Goal: Task Accomplishment & Management: Use online tool/utility

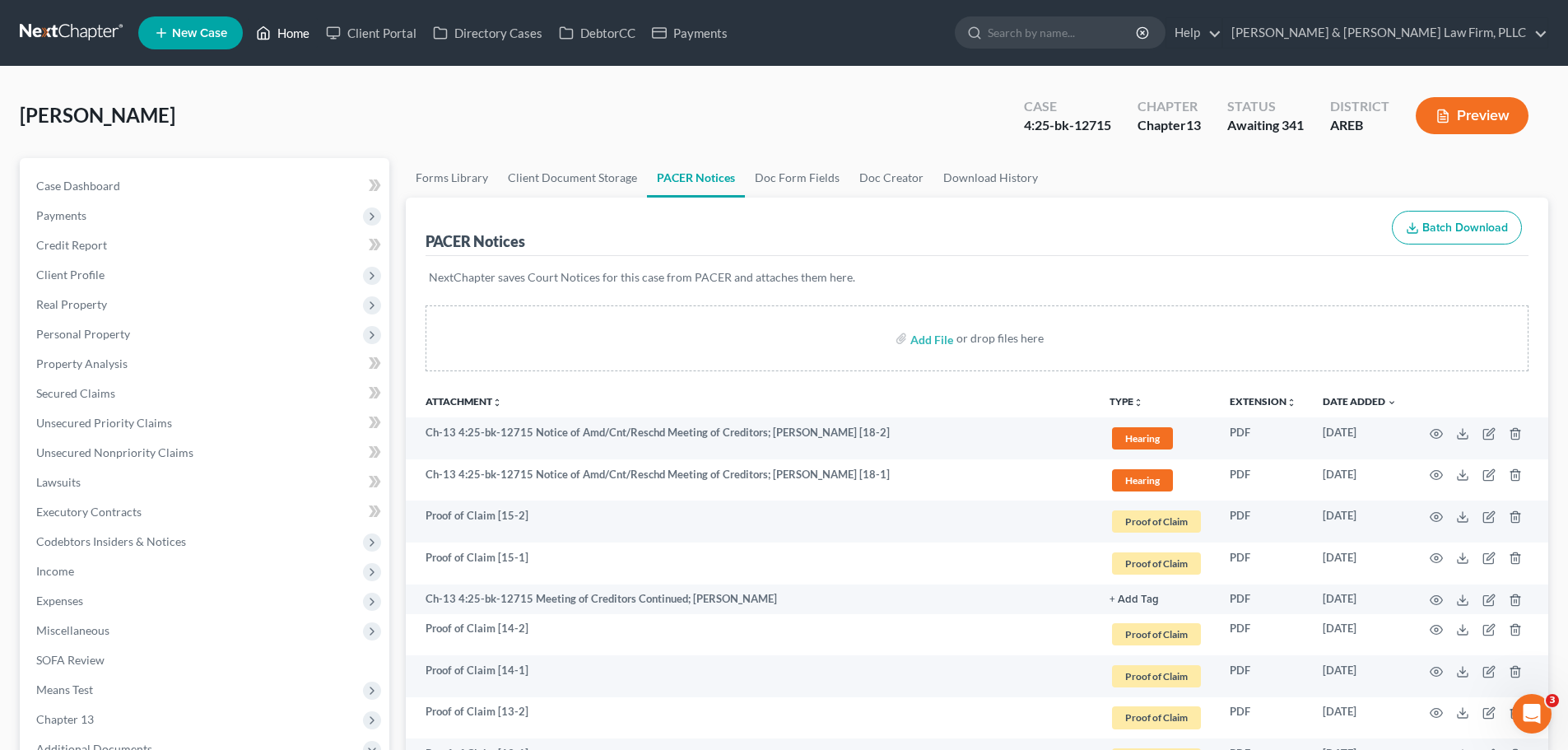
click at [268, 35] on icon at bounding box center [263, 33] width 15 height 20
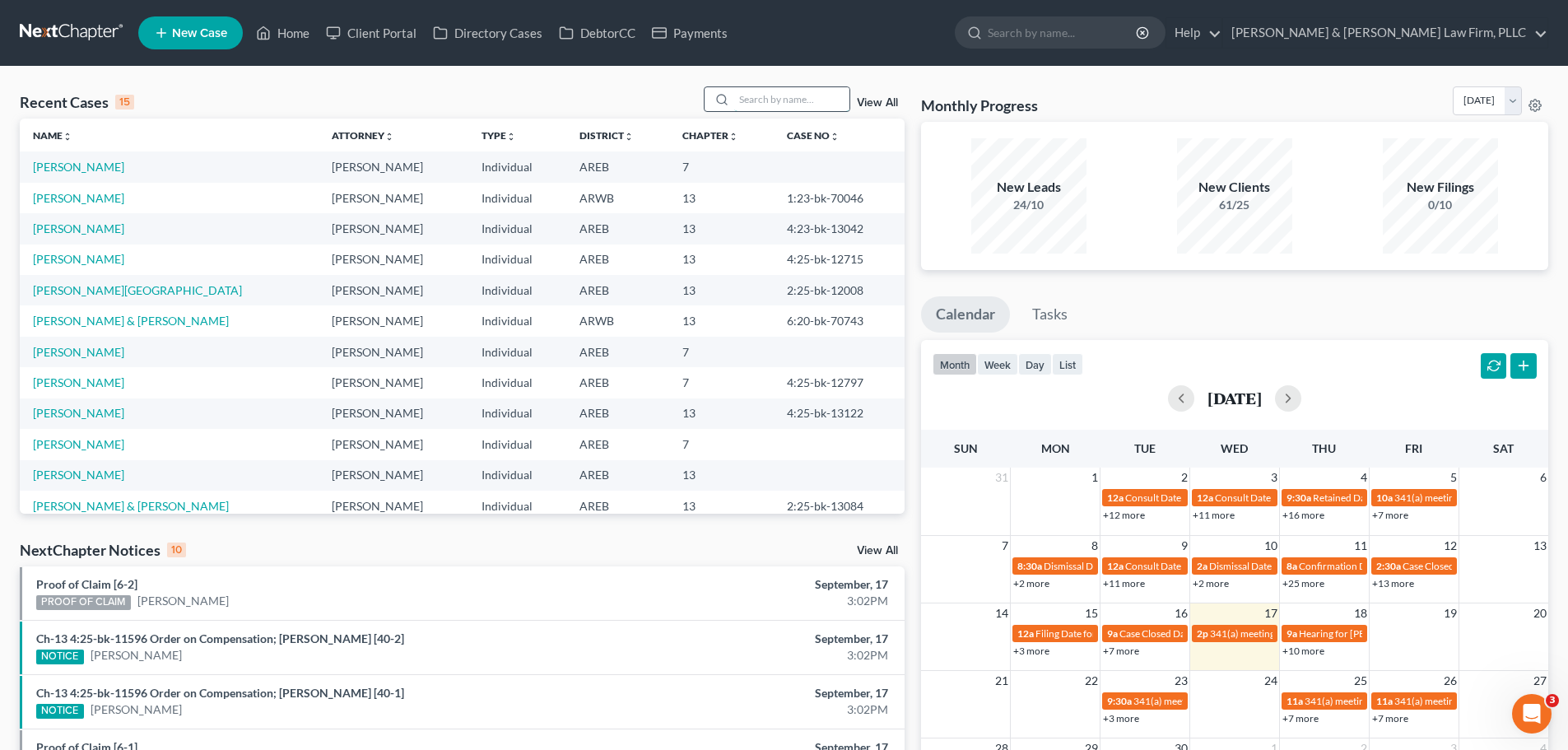
click at [755, 105] on input "search" at bounding box center [792, 100] width 115 height 24
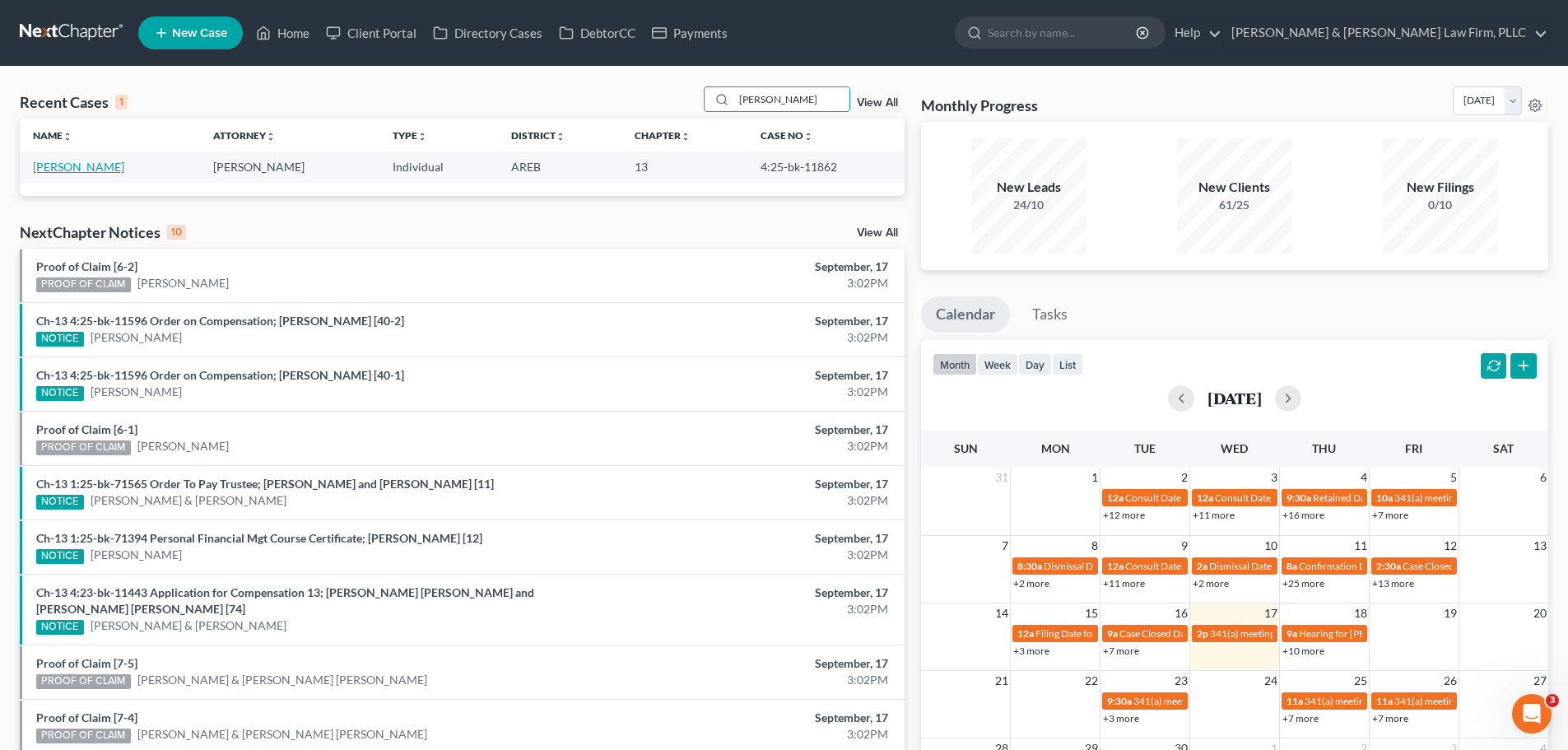
type input "[PERSON_NAME]"
click at [58, 171] on link "[PERSON_NAME]" at bounding box center [78, 166] width 91 height 14
select select "6"
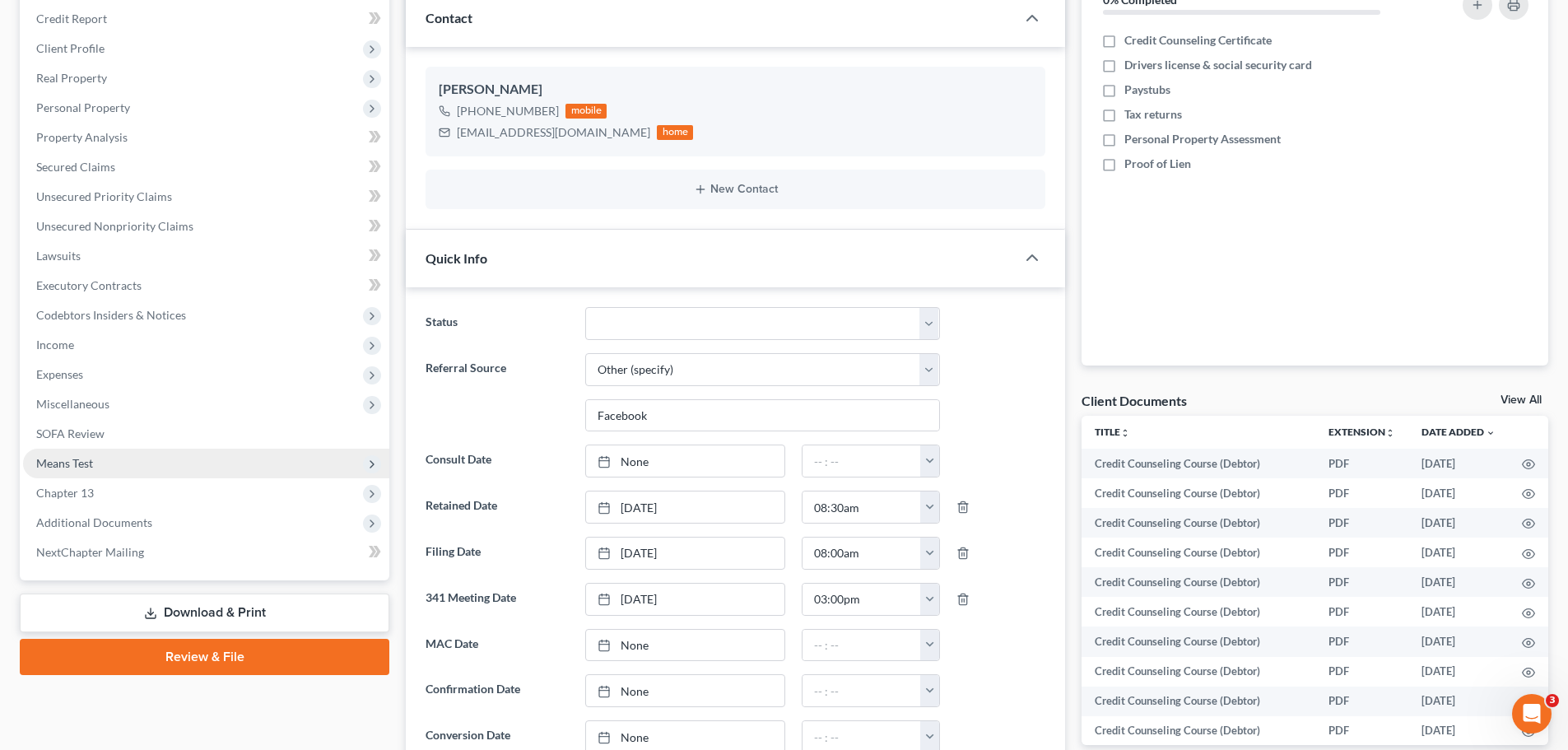
scroll to position [247, 0]
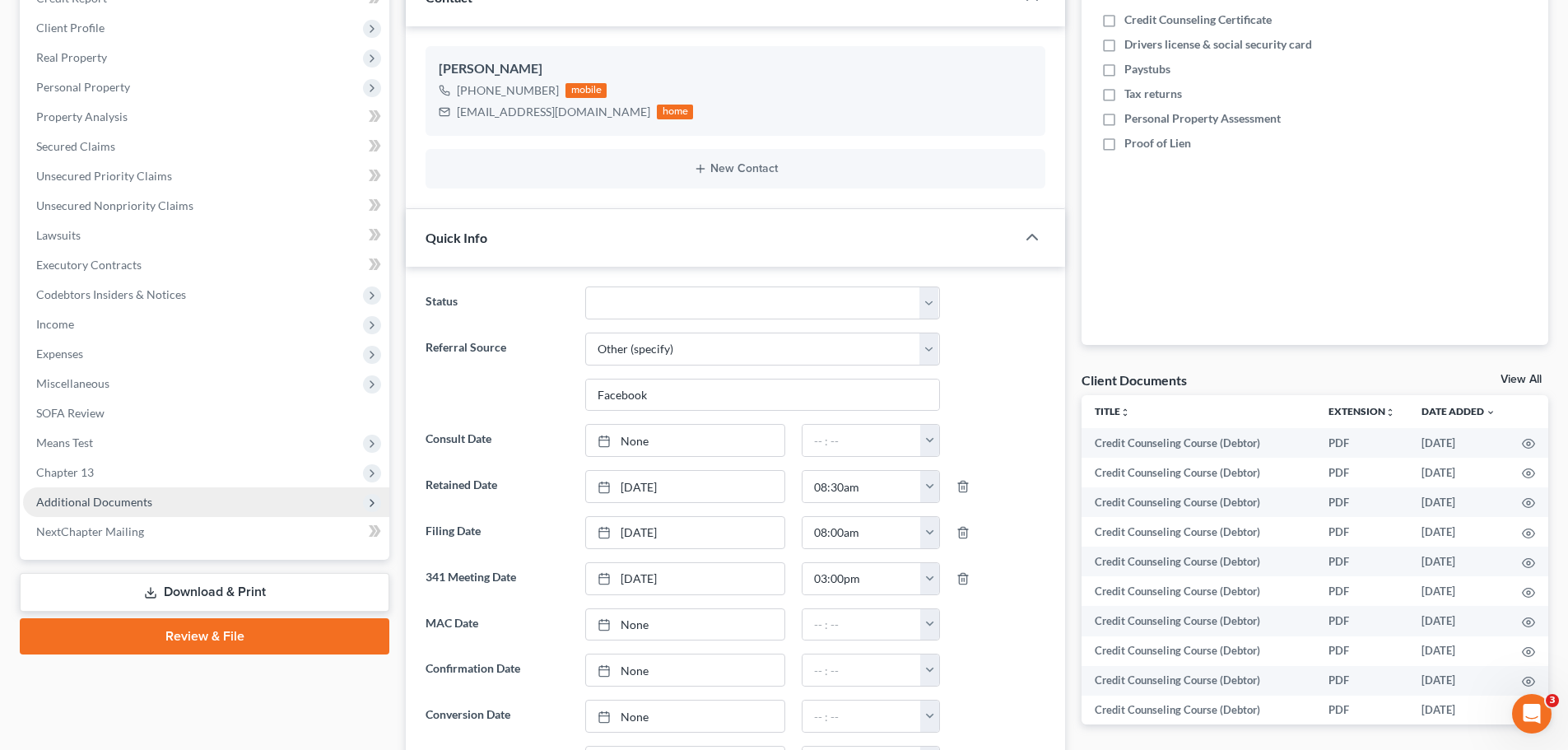
click at [125, 495] on span "Additional Documents" at bounding box center [94, 501] width 116 height 14
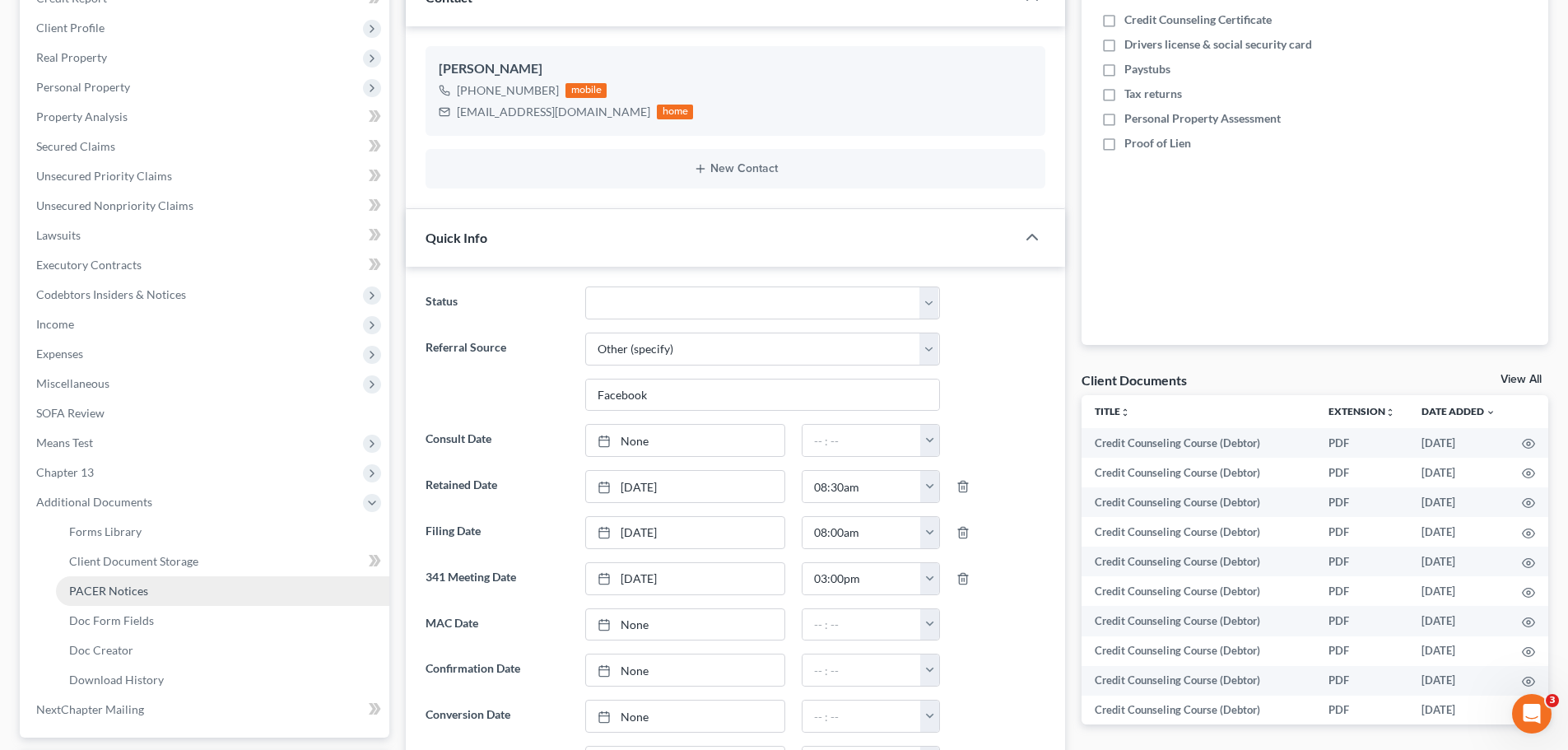
click at [130, 591] on span "PACER Notices" at bounding box center [108, 591] width 79 height 14
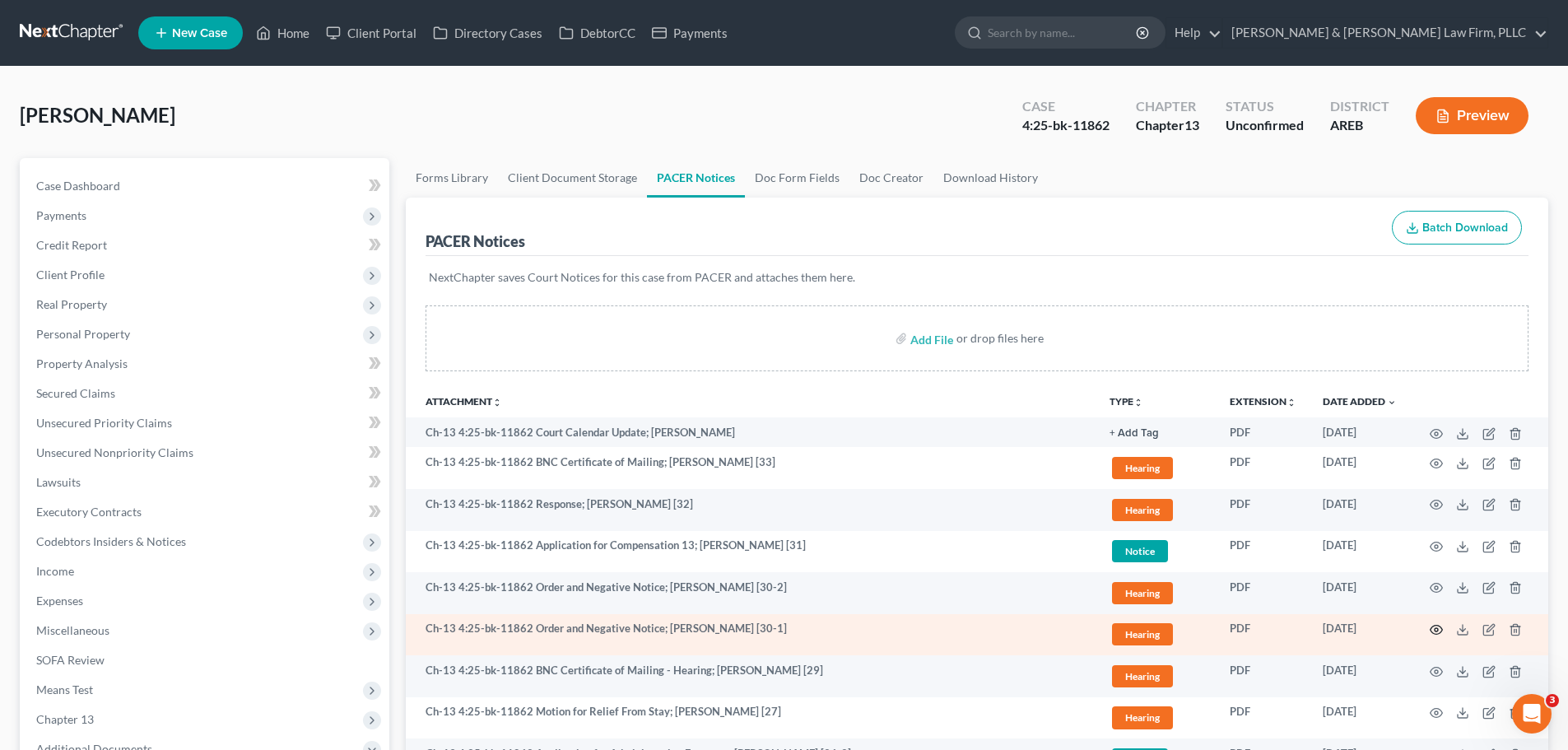
click at [1432, 629] on icon "button" at bounding box center [1437, 630] width 12 height 9
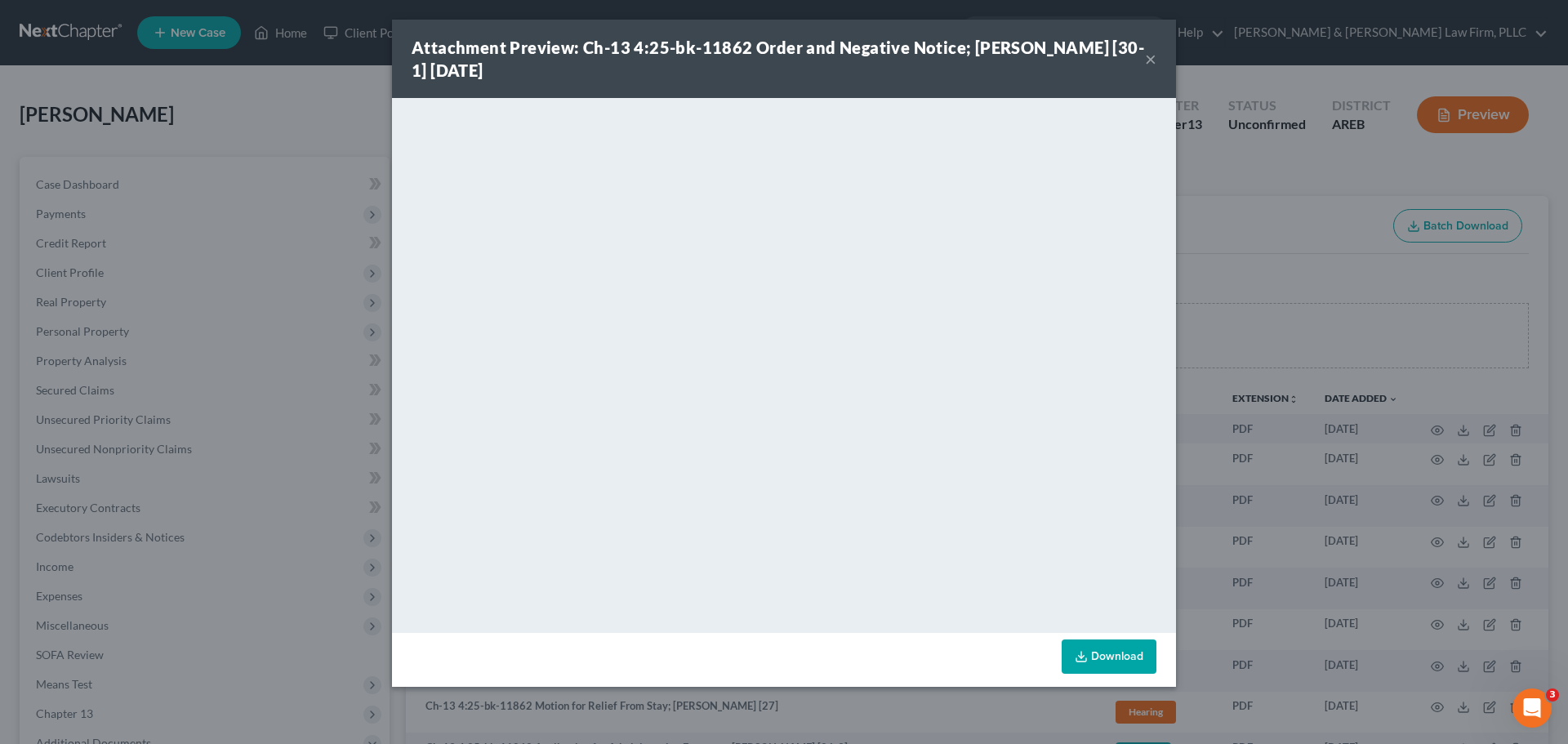
click at [1144, 58] on button "×" at bounding box center [1150, 58] width 11 height 20
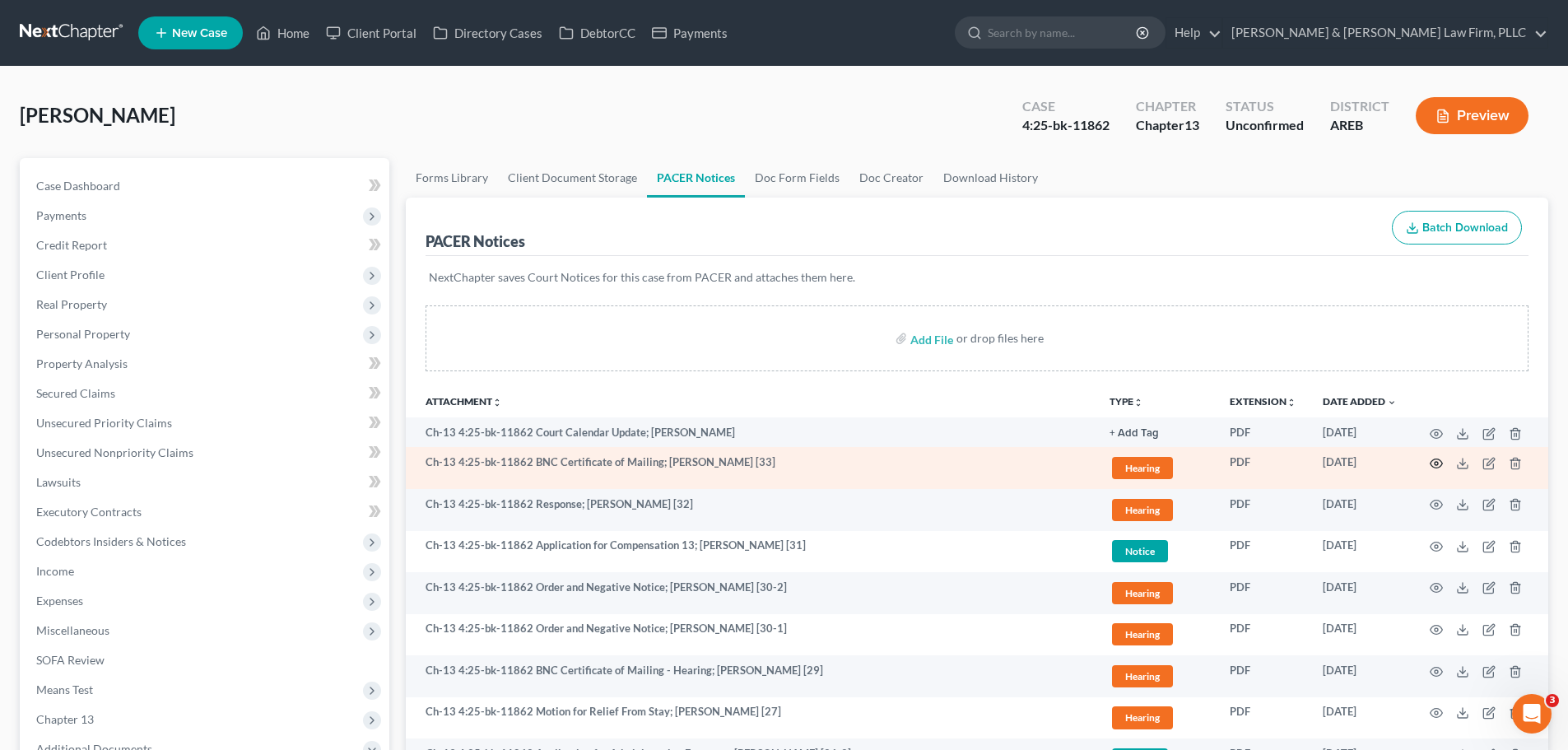
click at [1434, 463] on icon "button" at bounding box center [1436, 462] width 13 height 13
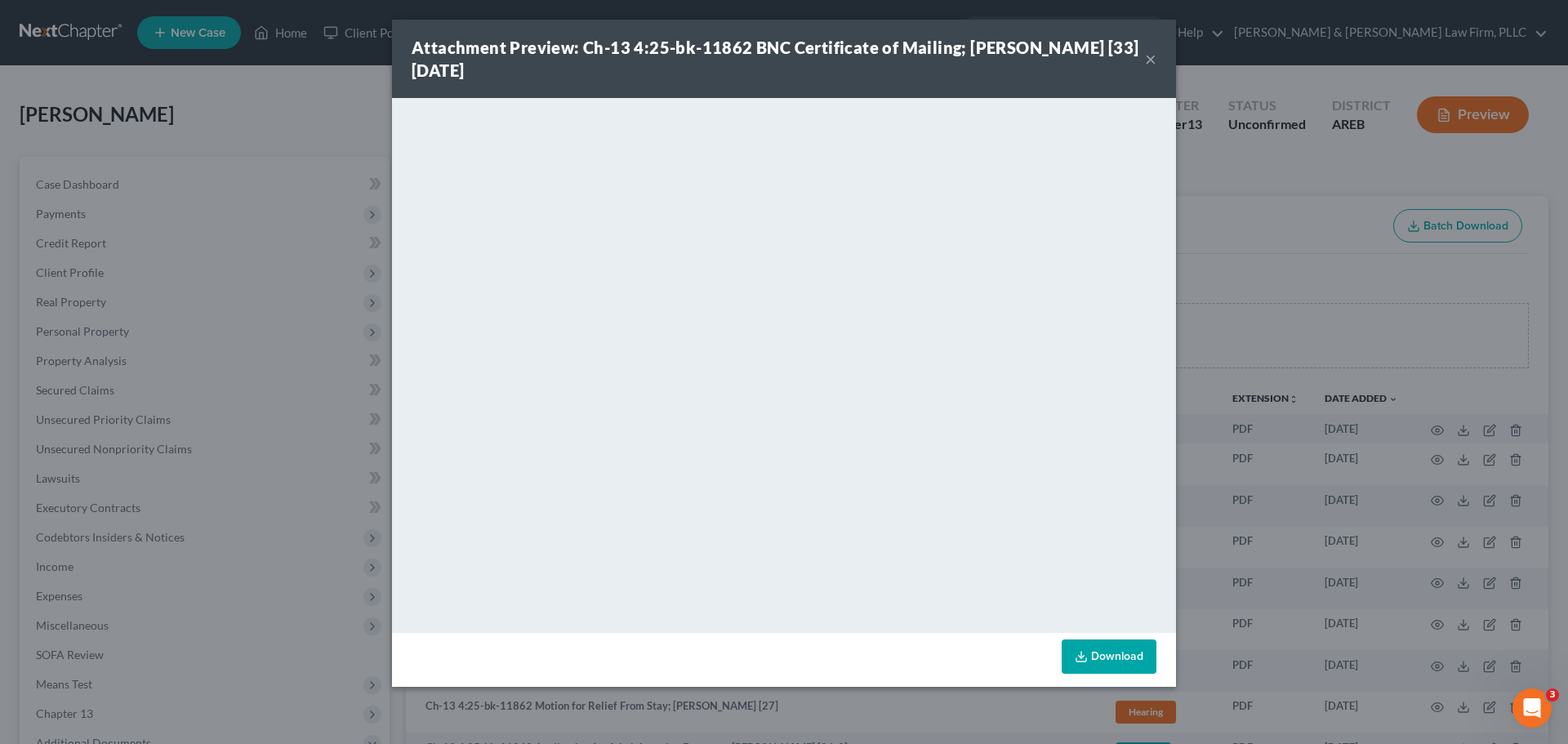
click at [1153, 57] on button "×" at bounding box center [1150, 58] width 11 height 20
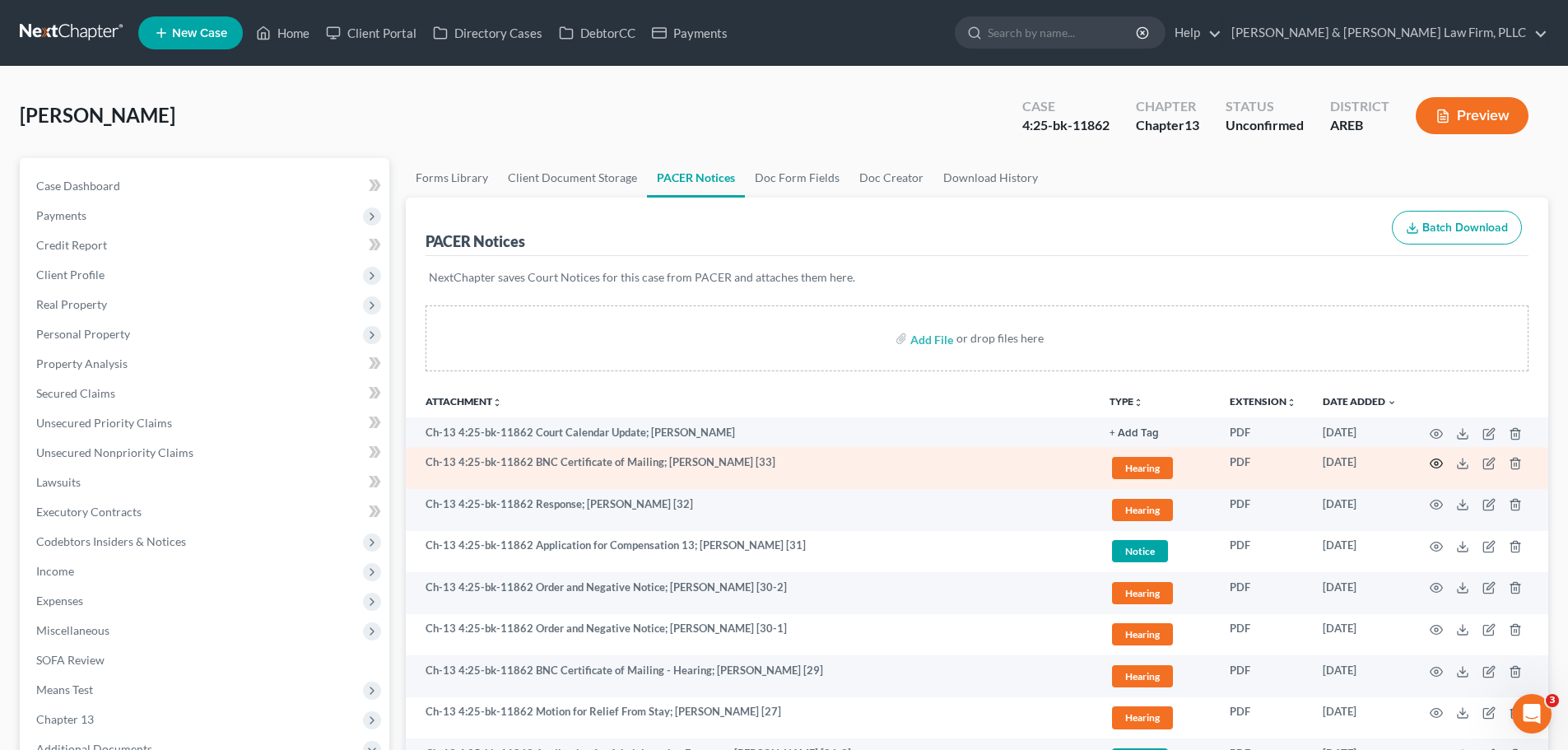
click at [1438, 463] on circle "button" at bounding box center [1437, 463] width 3 height 3
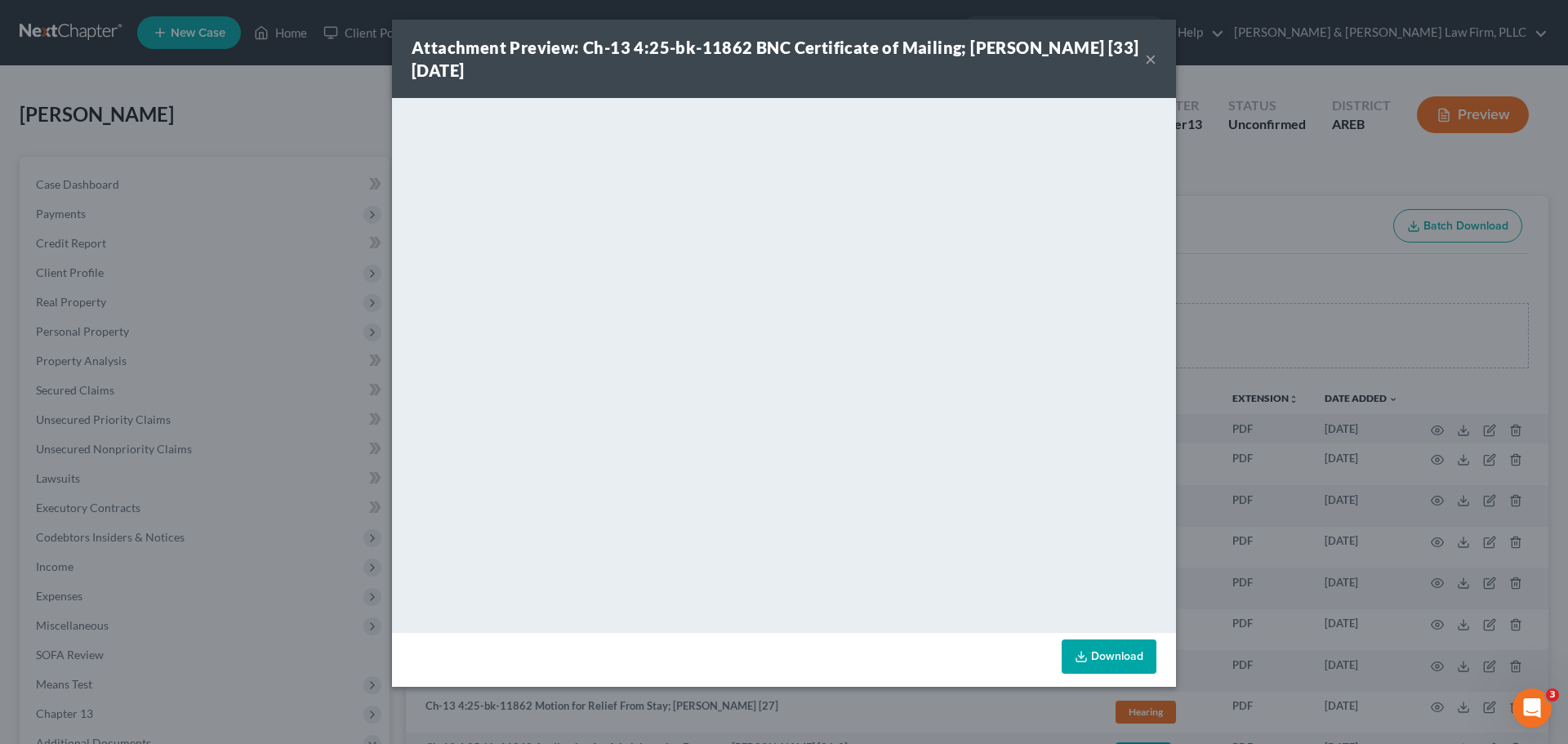
click at [1147, 54] on button "×" at bounding box center [1150, 58] width 11 height 20
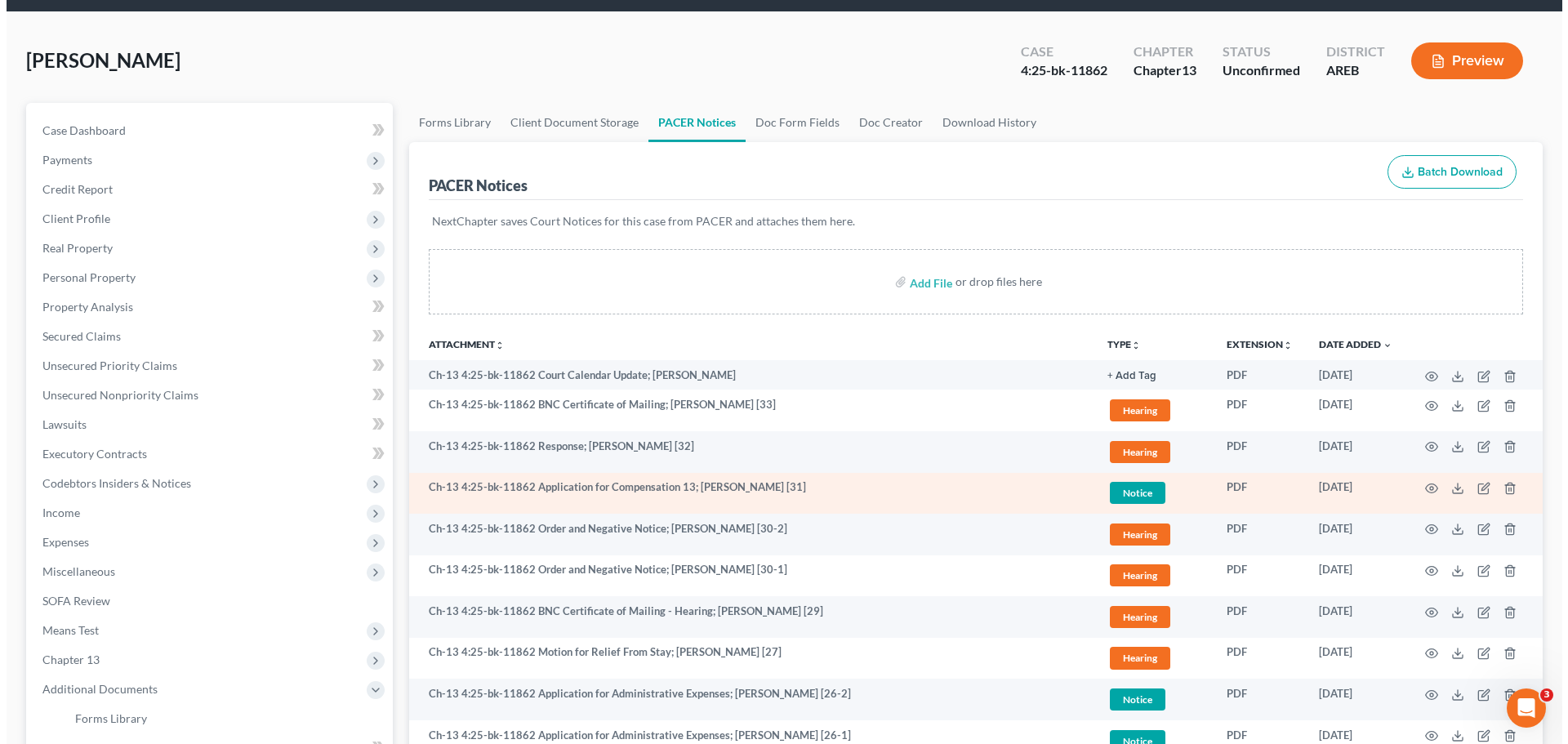
scroll to position [82, 0]
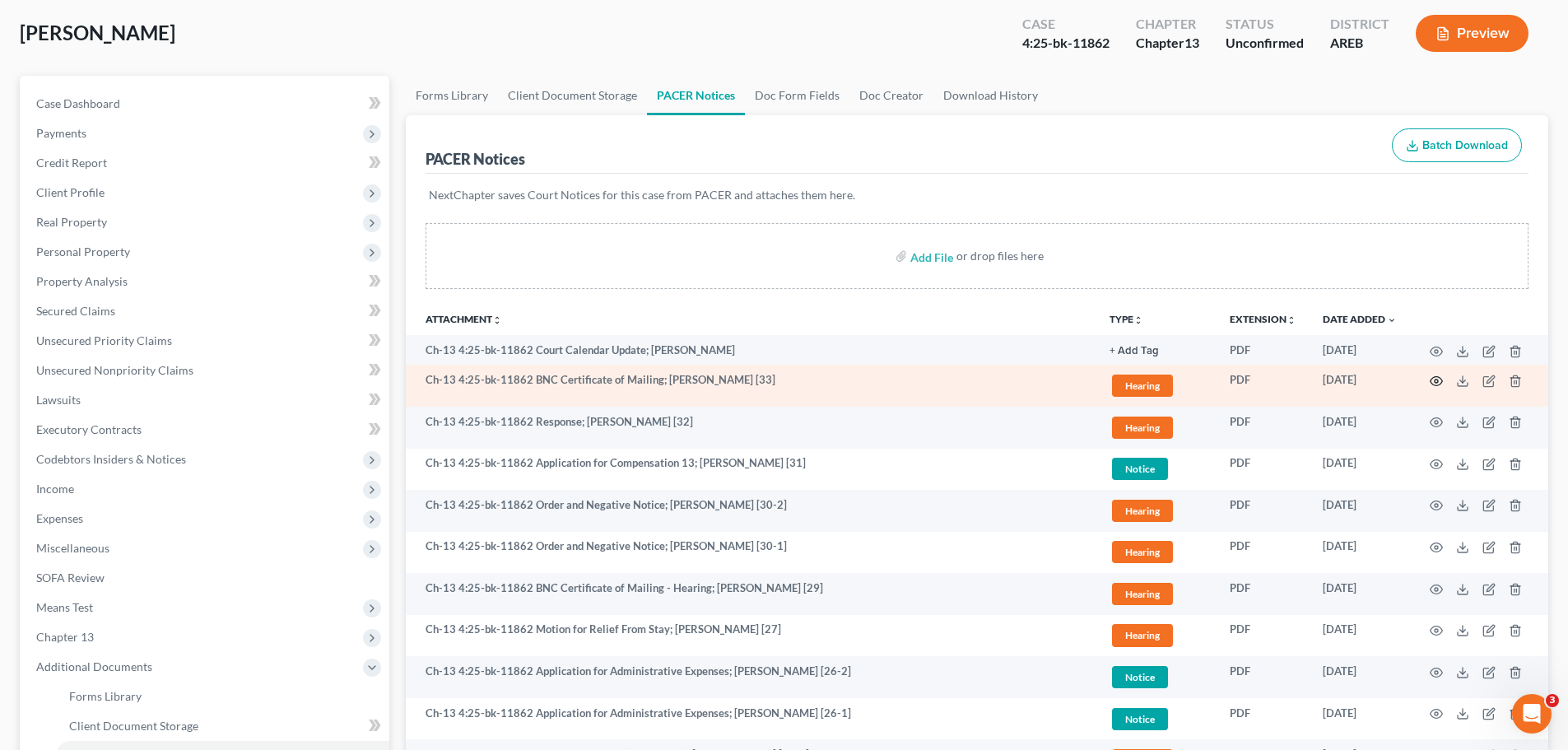
click at [1435, 384] on icon "button" at bounding box center [1436, 380] width 13 height 13
